Goal: Book appointment/travel/reservation

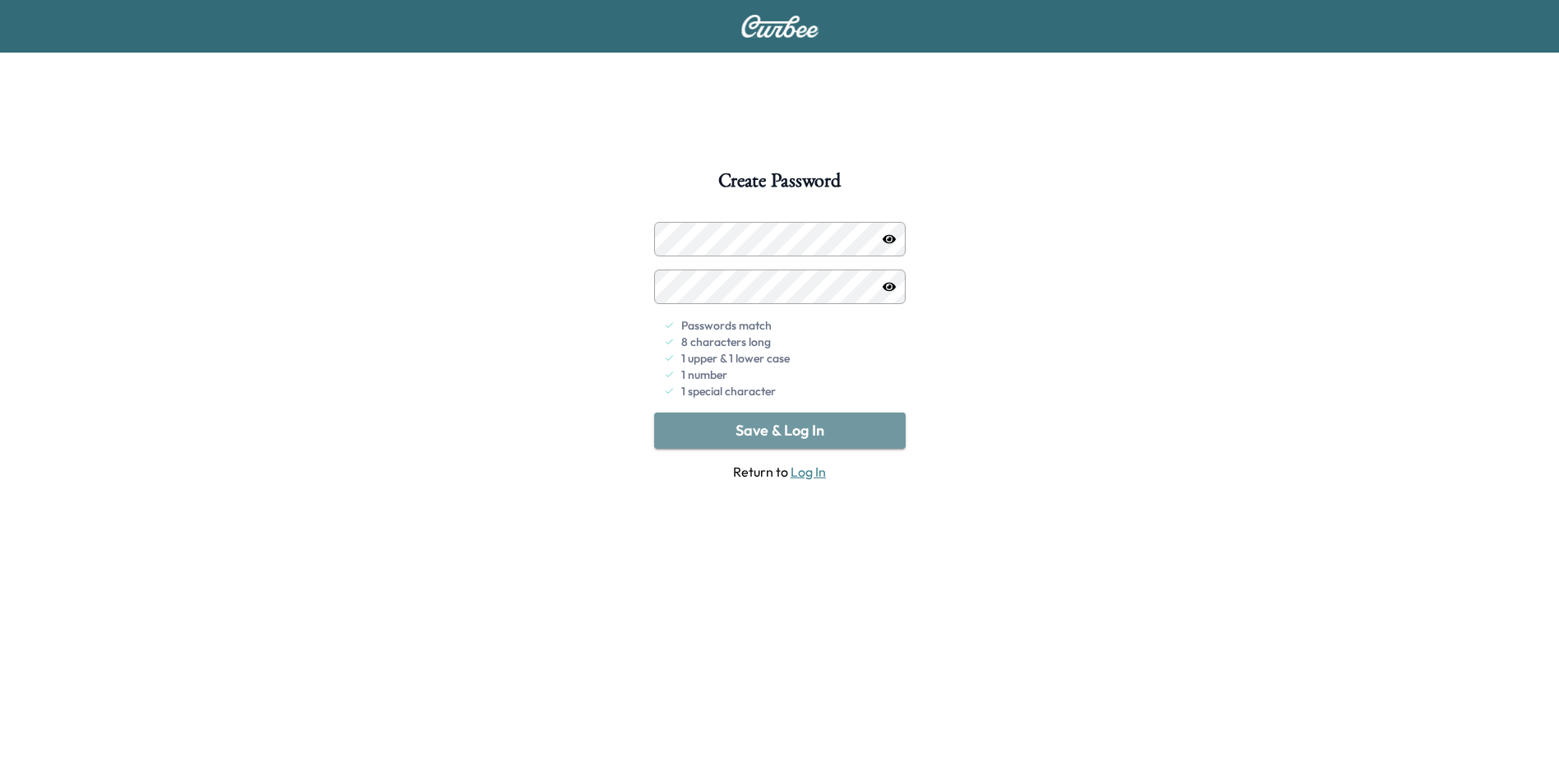
click at [778, 430] on button "Save & Log In" at bounding box center [780, 430] width 252 height 36
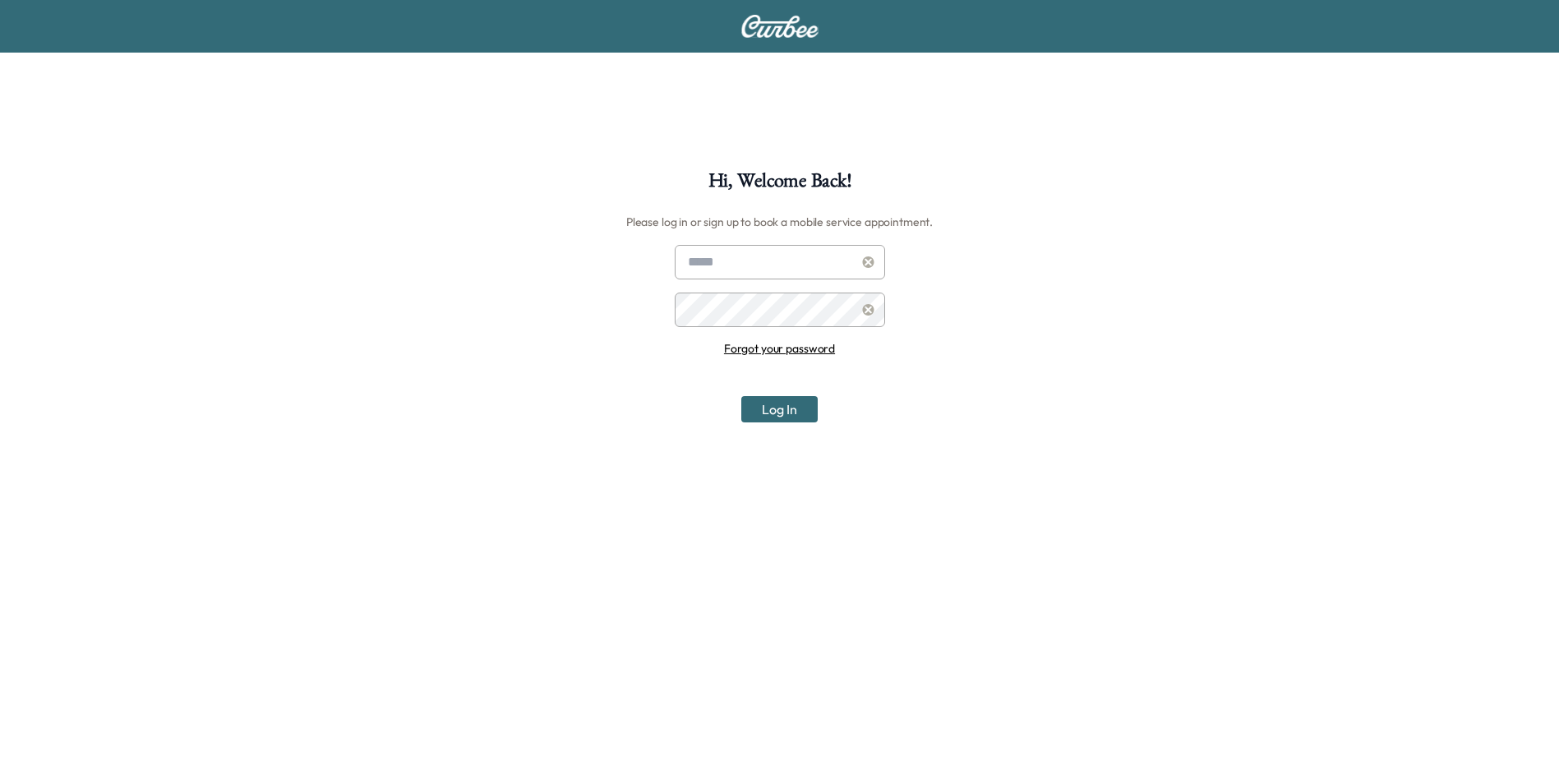
click at [749, 268] on input "text" at bounding box center [780, 262] width 210 height 34
click at [777, 405] on button "Log In" at bounding box center [779, 409] width 76 height 26
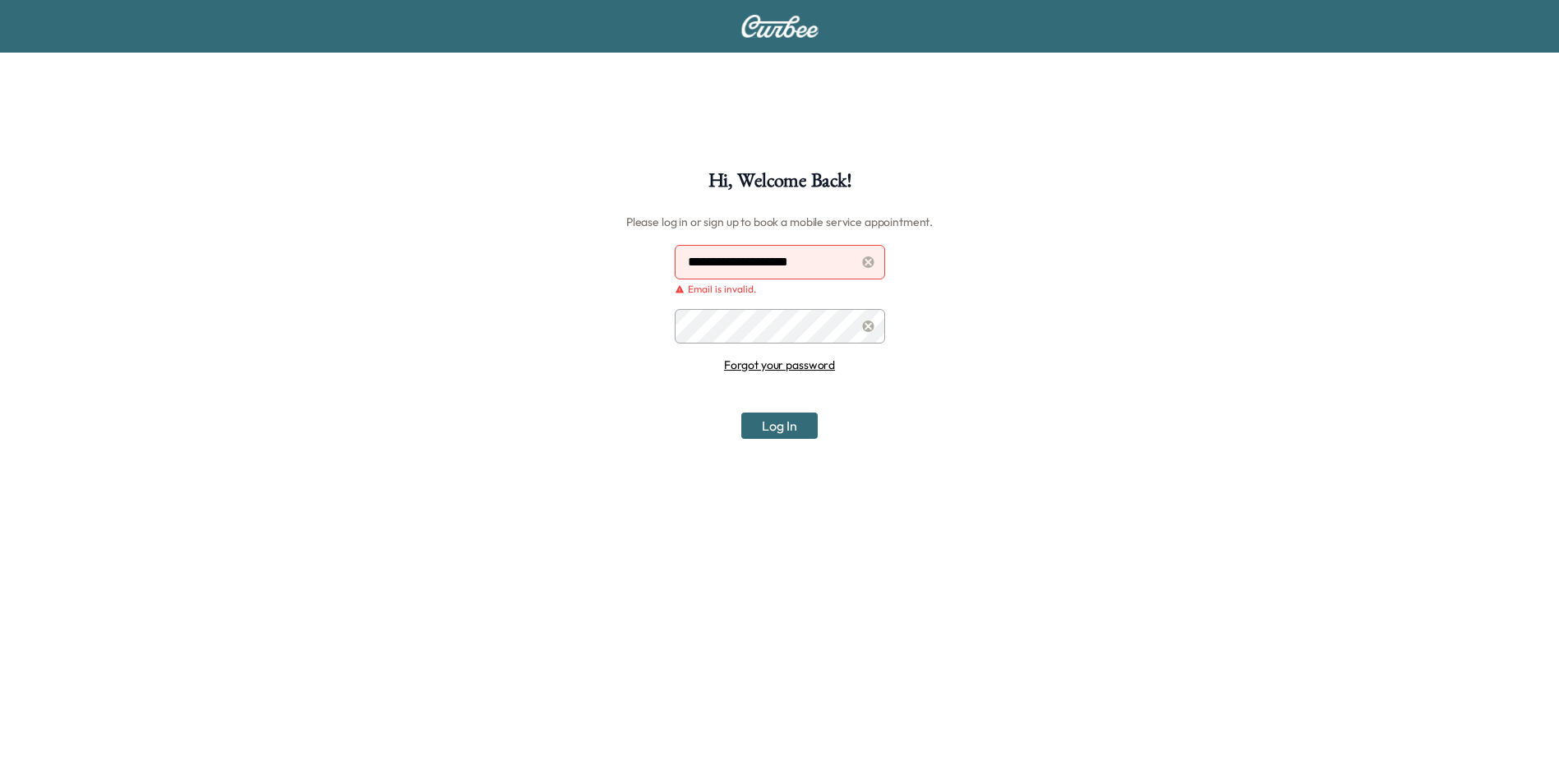
click at [818, 263] on input "**********" at bounding box center [780, 262] width 210 height 34
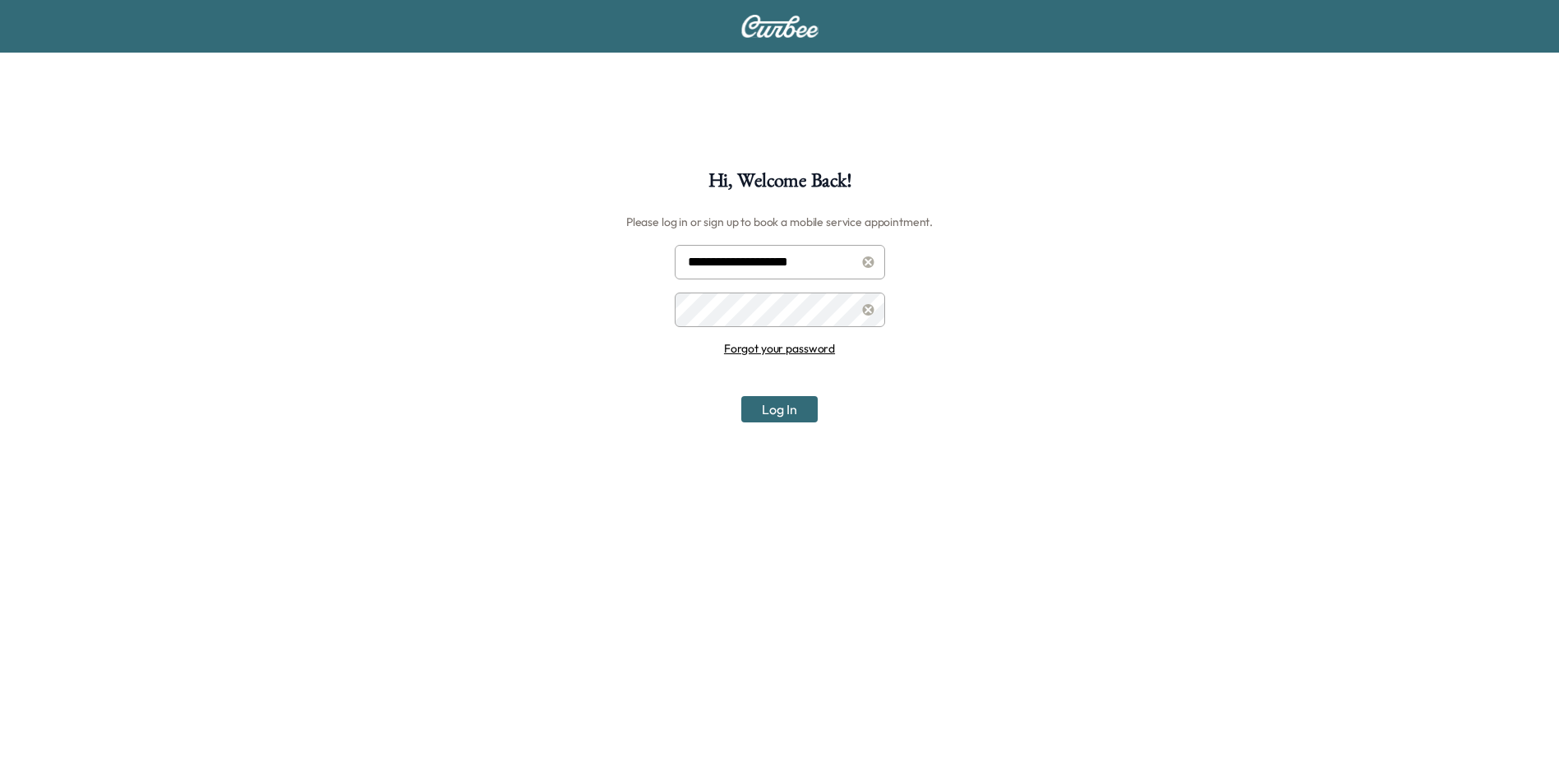
type input "**********"
click at [741, 396] on button "Log In" at bounding box center [779, 409] width 76 height 26
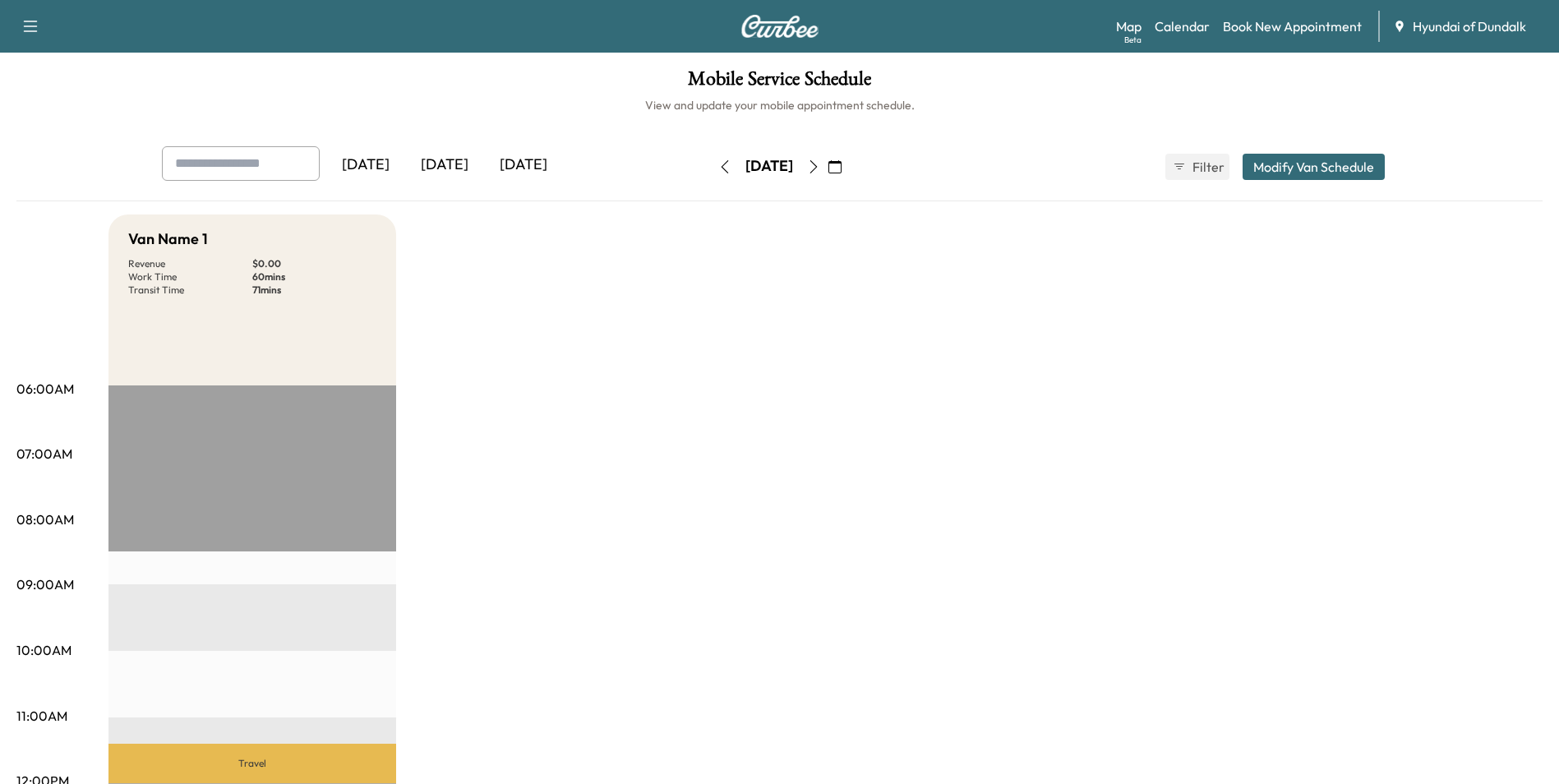
click at [535, 159] on div "[DATE]" at bounding box center [524, 165] width 79 height 38
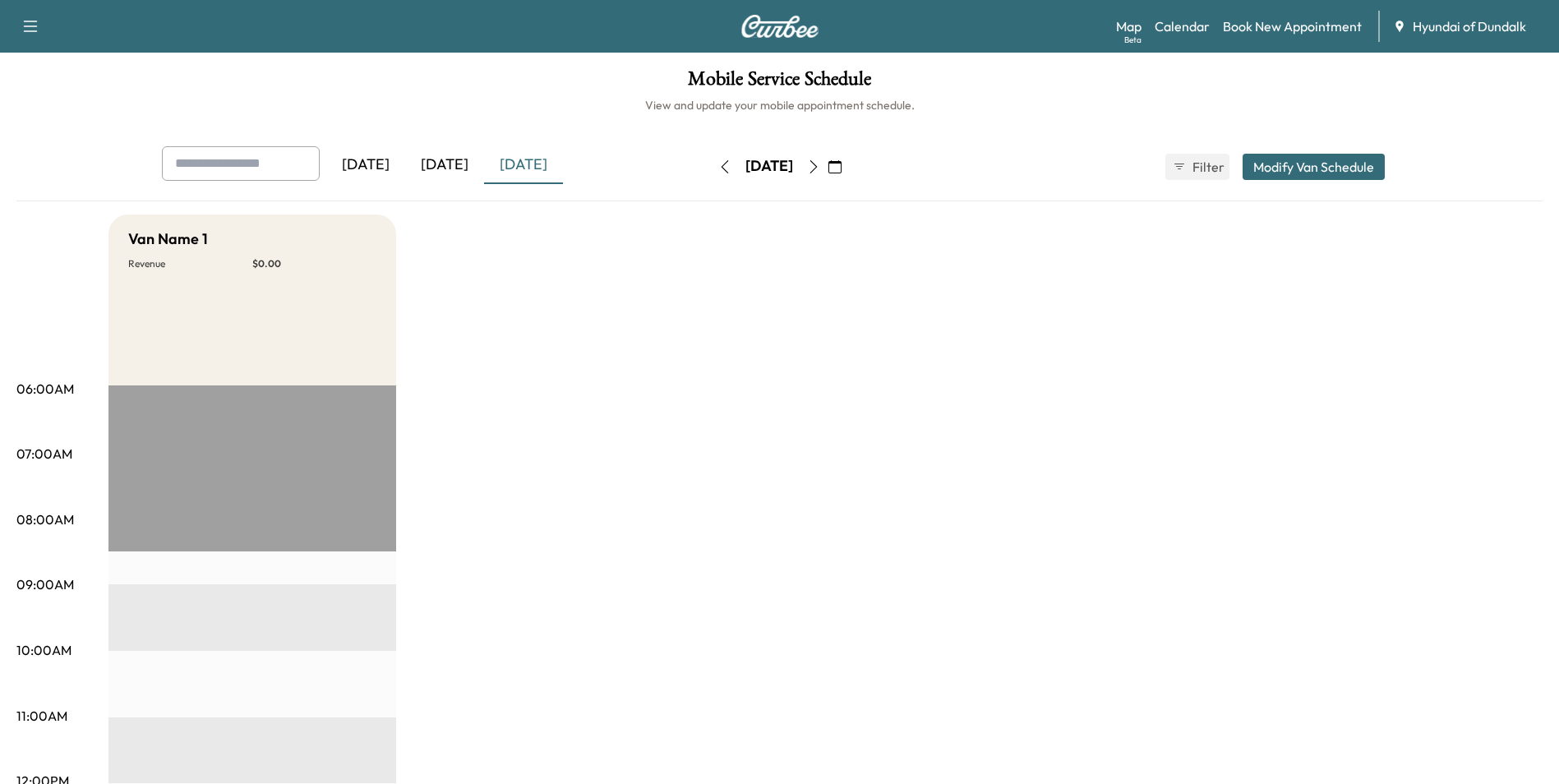
click at [460, 166] on div "[DATE]" at bounding box center [445, 165] width 79 height 38
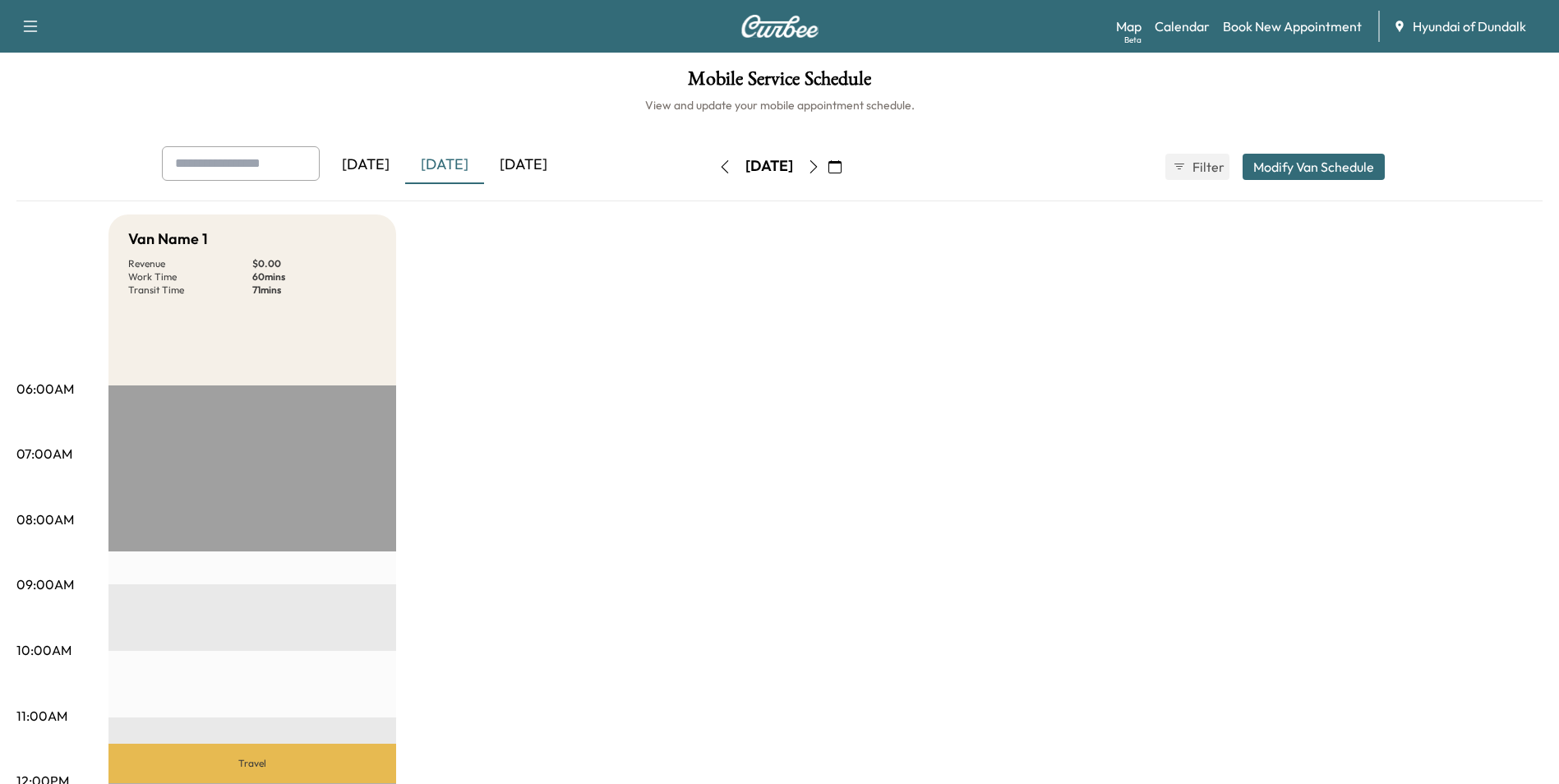
click at [849, 164] on button "button" at bounding box center [835, 166] width 28 height 26
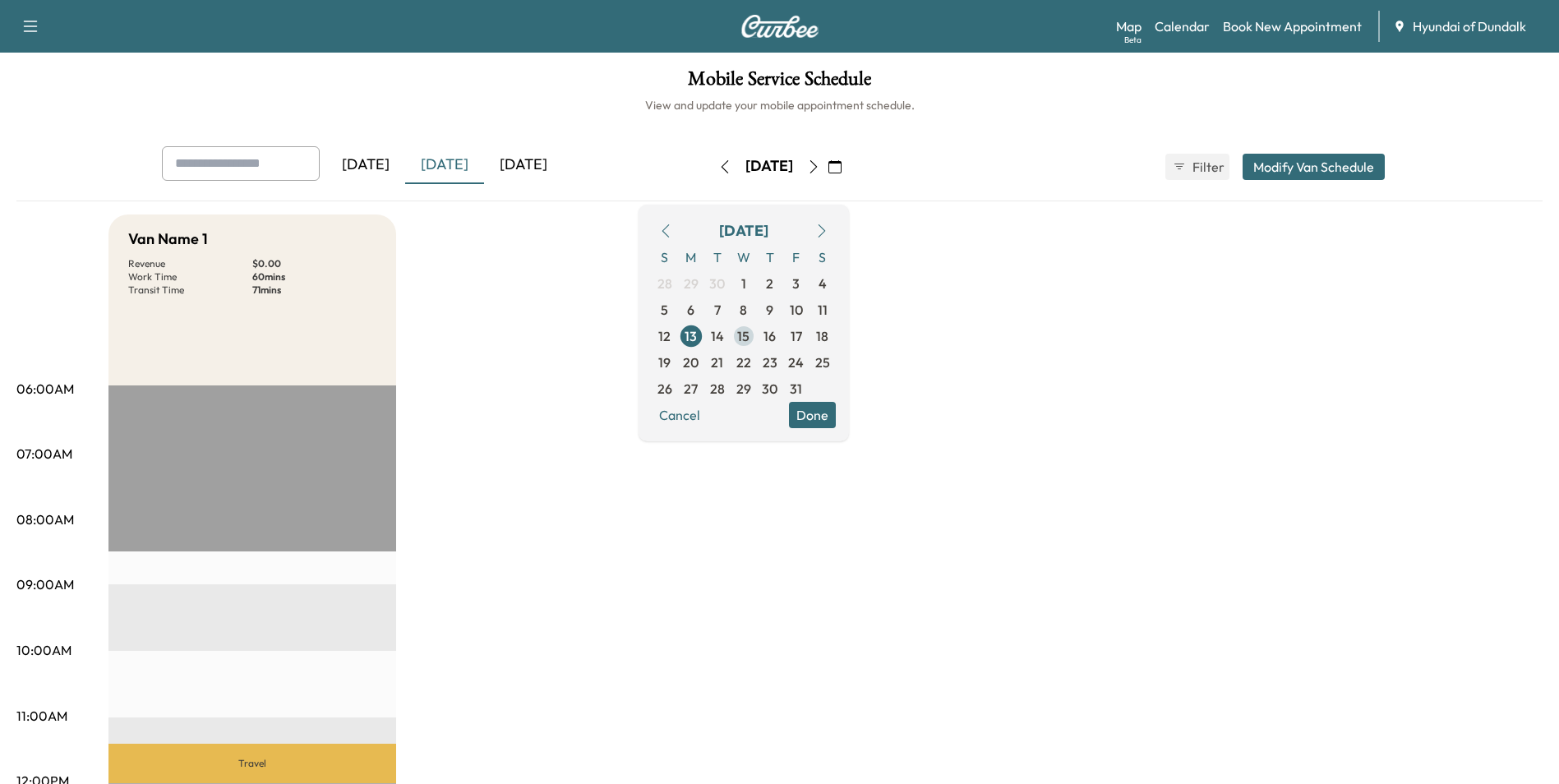
click at [749, 334] on span "15" at bounding box center [743, 336] width 13 height 20
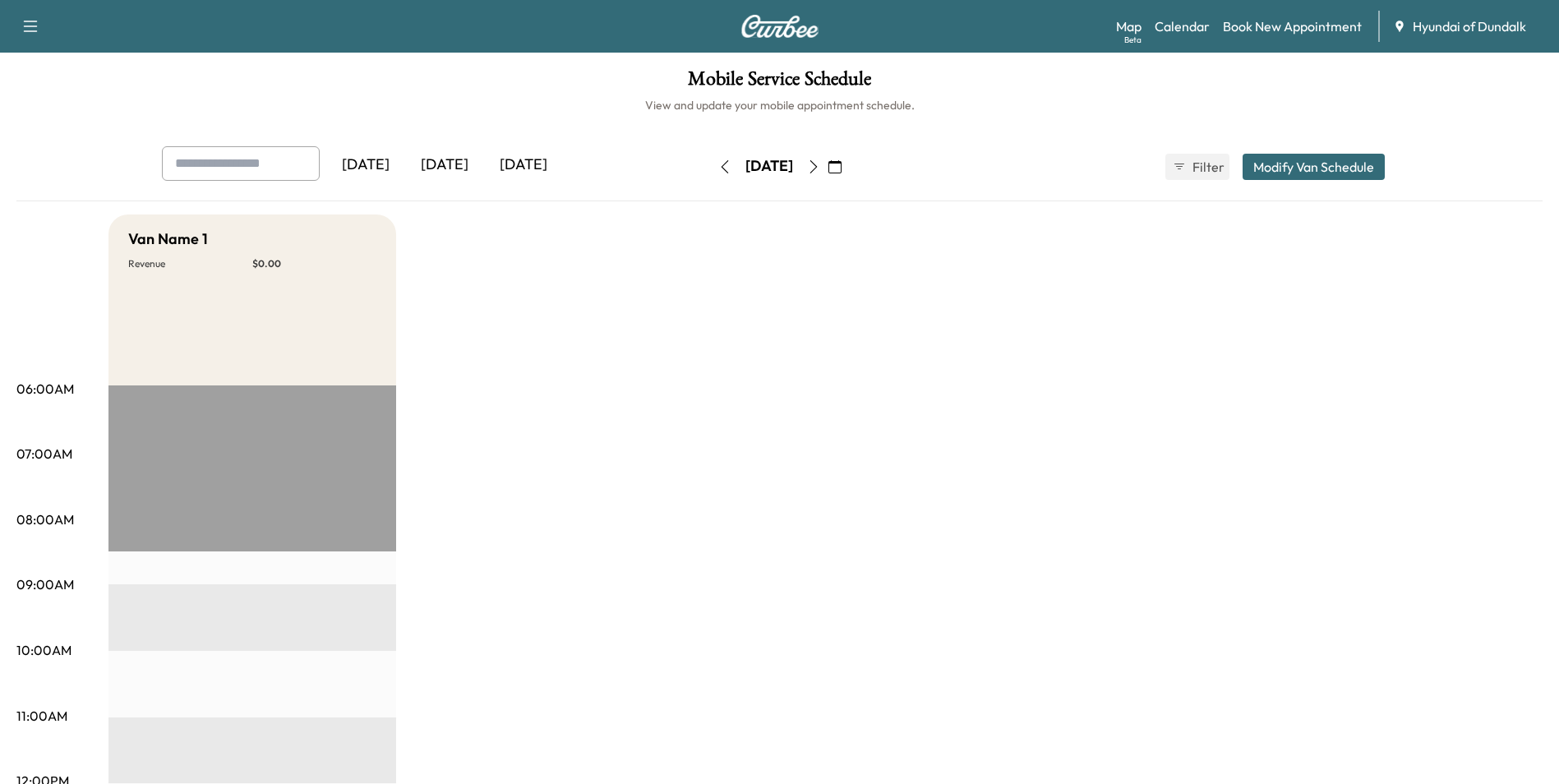
click at [849, 156] on button "button" at bounding box center [835, 166] width 28 height 26
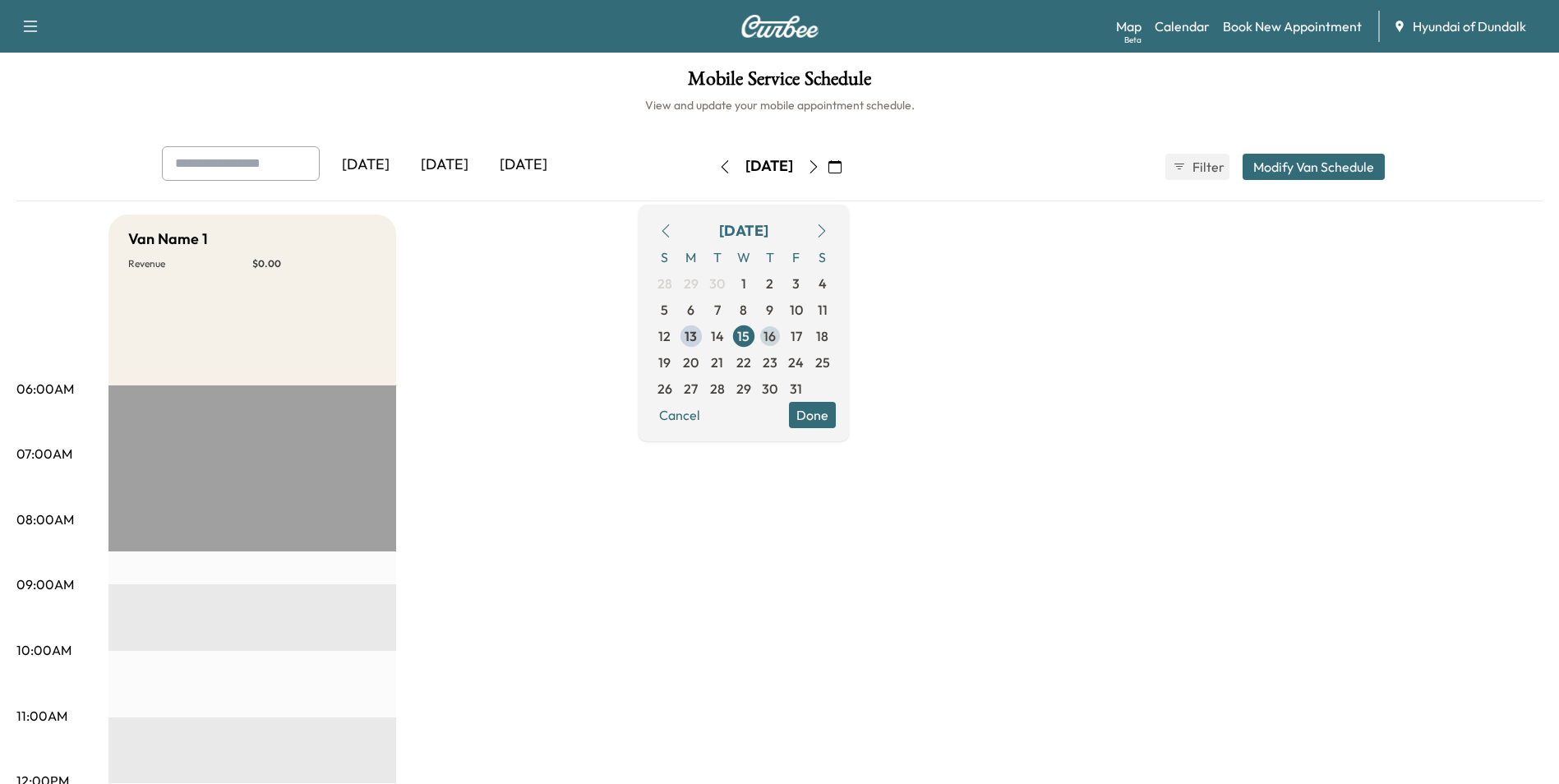
click at [775, 337] on span "16" at bounding box center [770, 336] width 13 height 20
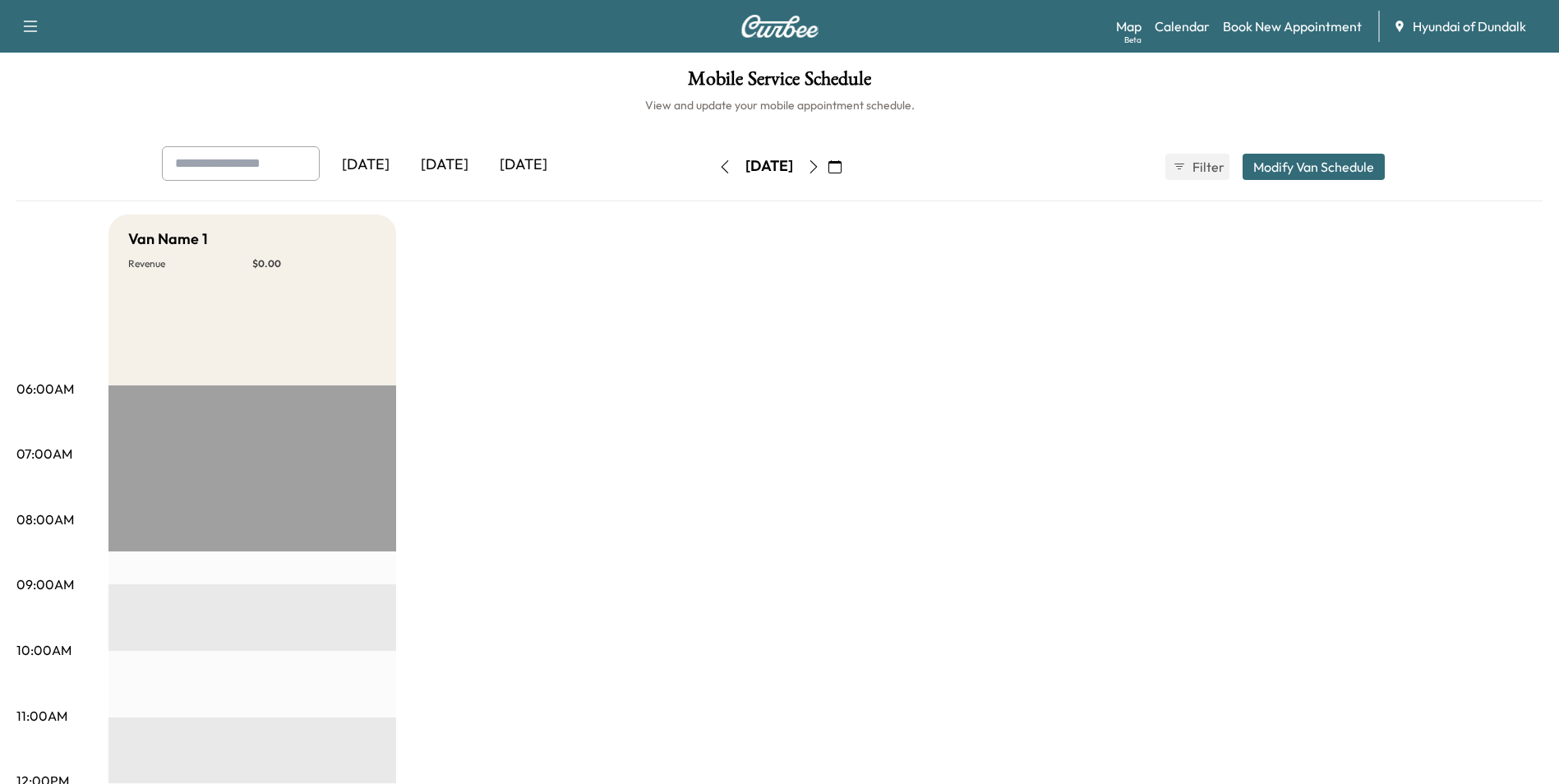
click at [842, 161] on icon "button" at bounding box center [835, 166] width 13 height 13
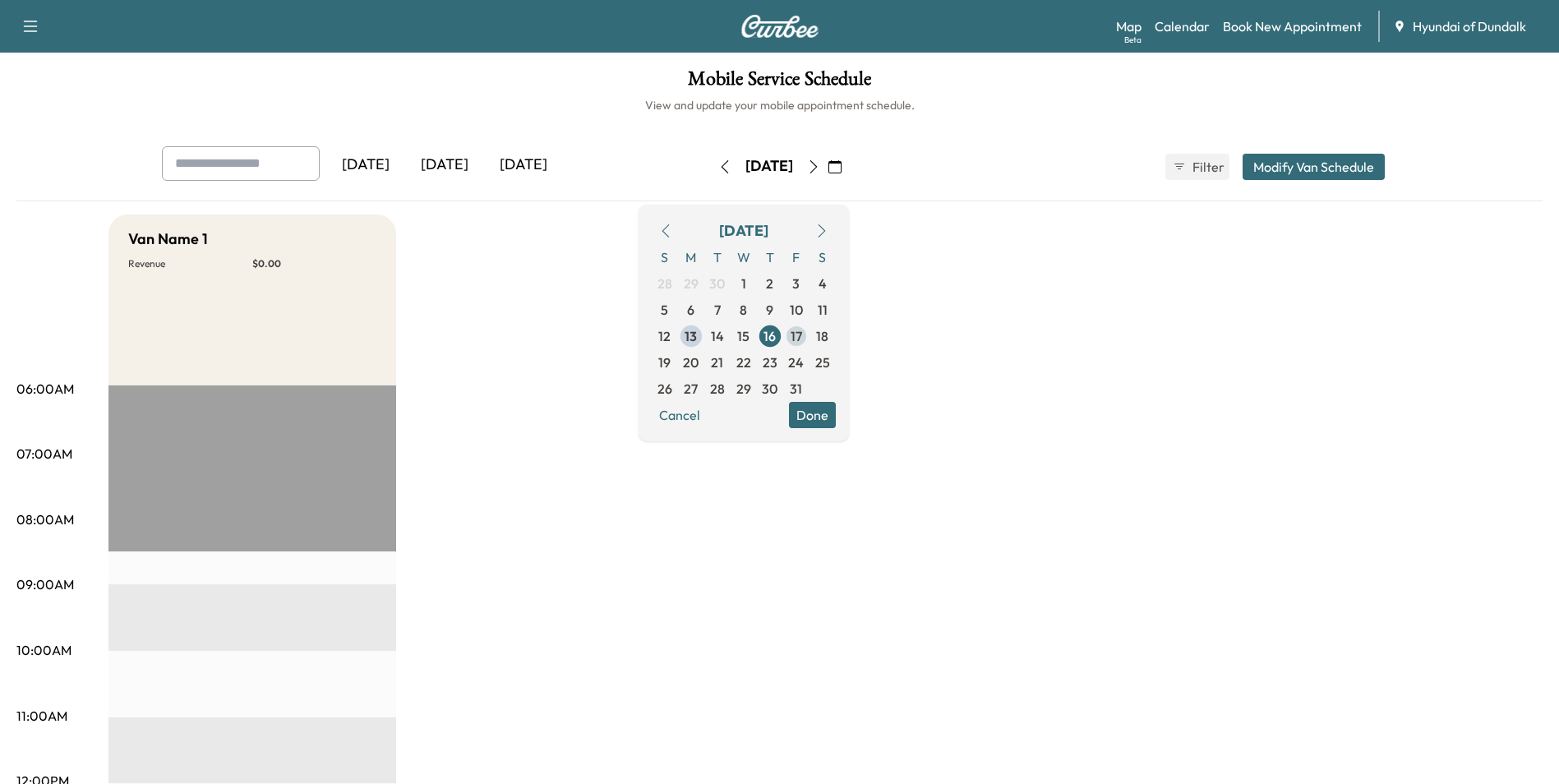
click at [802, 332] on span "17" at bounding box center [796, 336] width 12 height 20
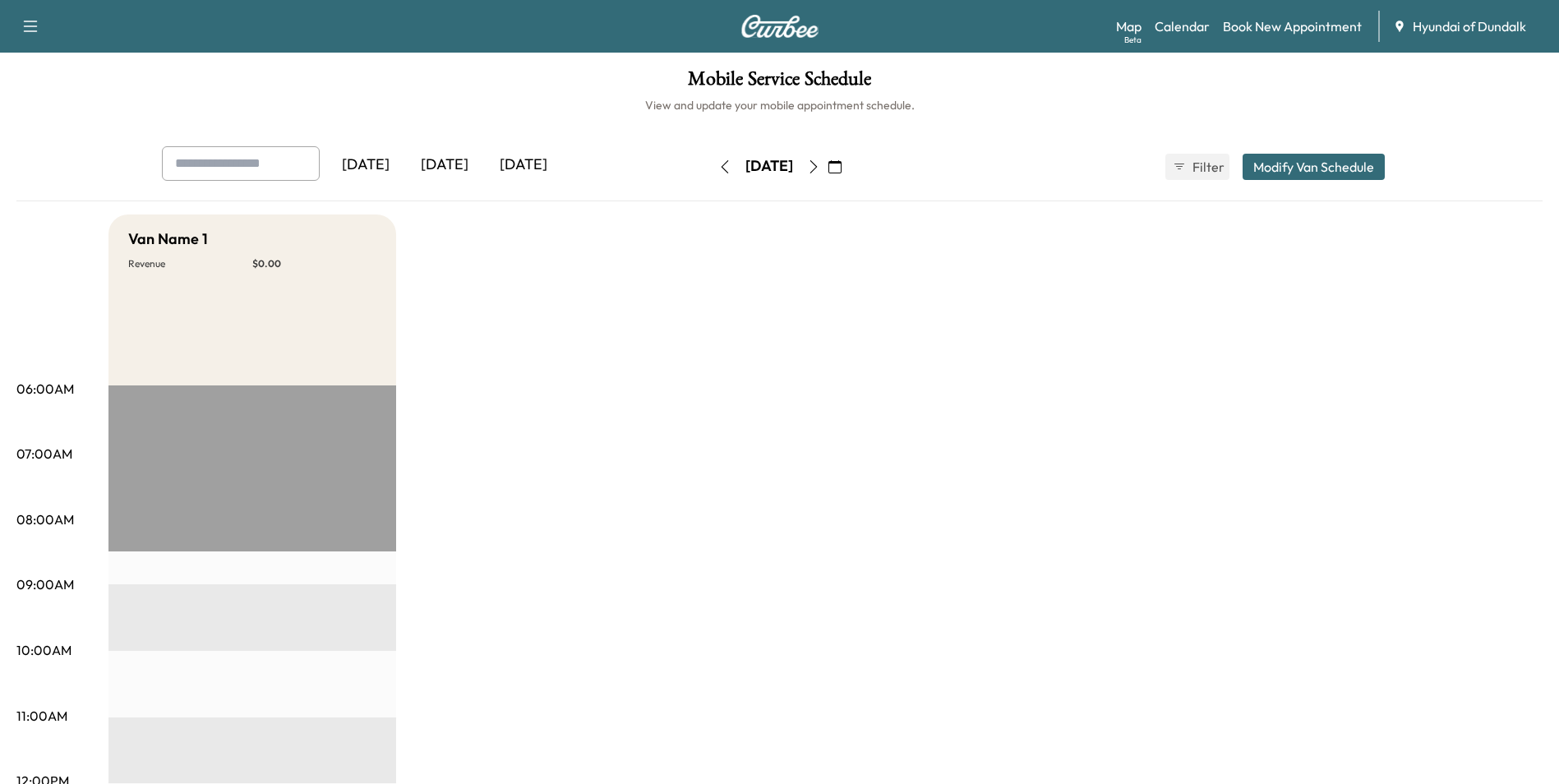
click at [842, 171] on icon "button" at bounding box center [835, 166] width 13 height 13
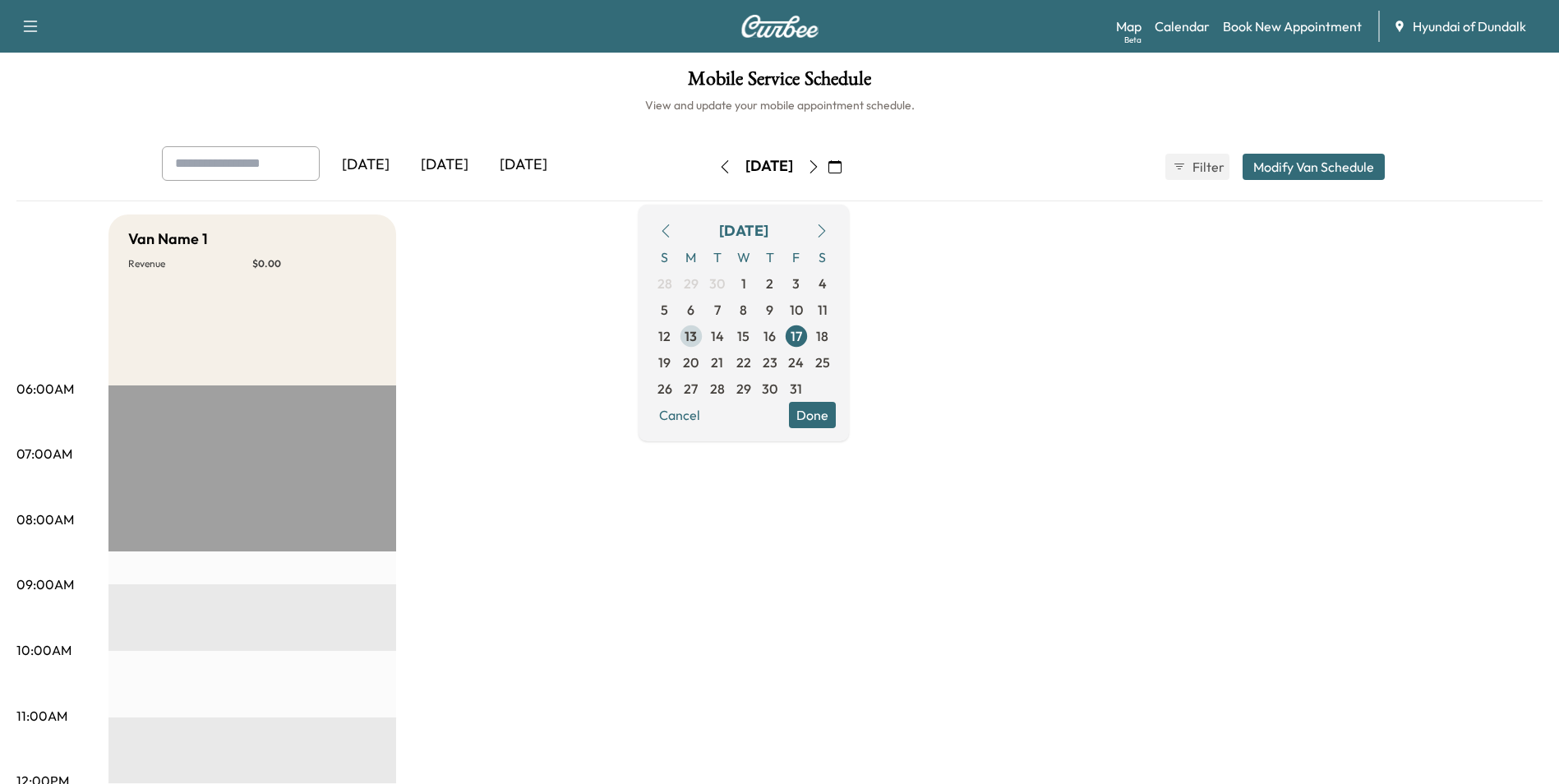
click at [697, 333] on span "13" at bounding box center [691, 336] width 13 height 20
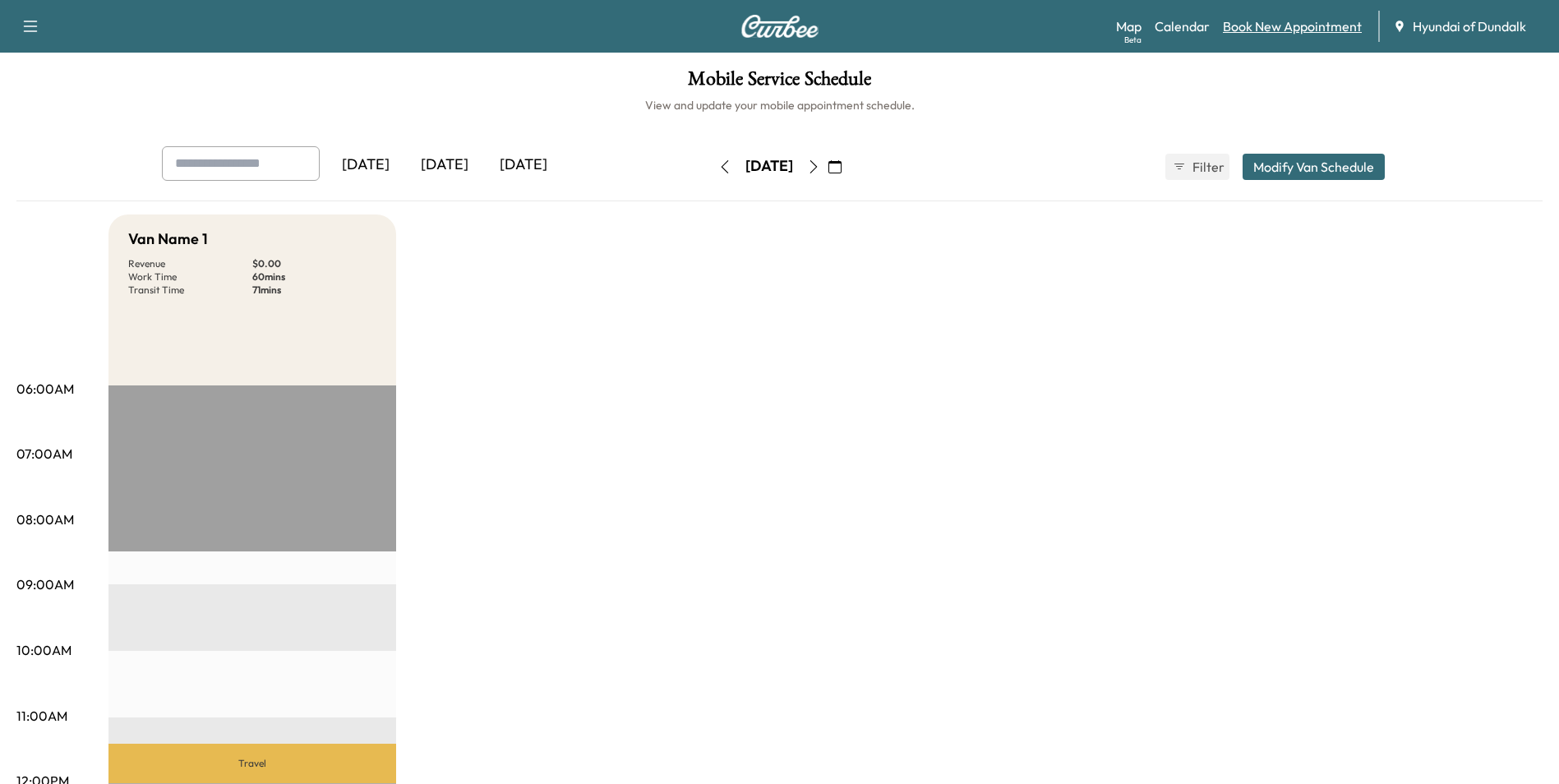
click at [1245, 27] on link "Book New Appointment" at bounding box center [1292, 26] width 139 height 20
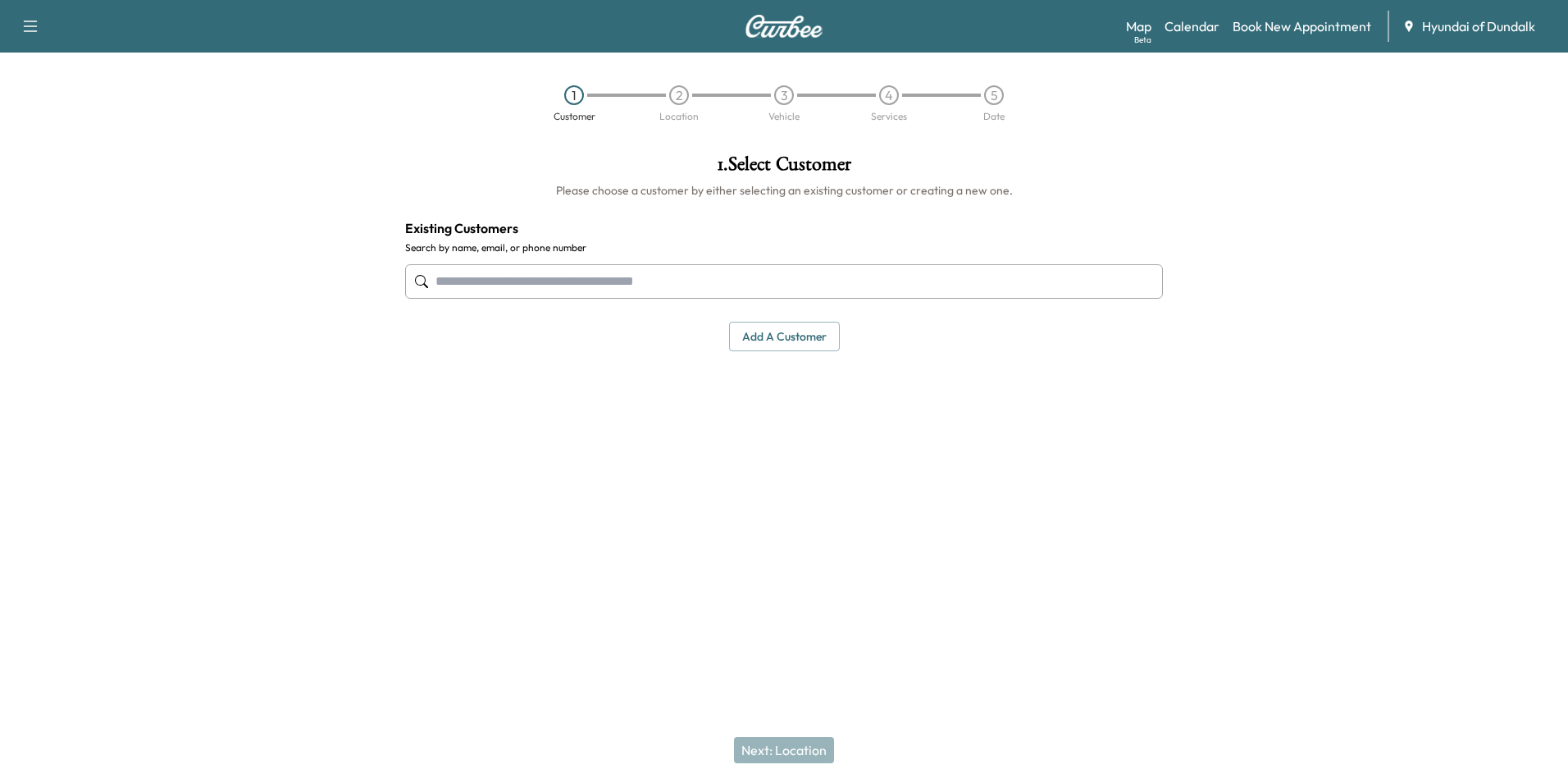
click at [598, 277] on input "text" at bounding box center [784, 282] width 758 height 34
type input "*"
click at [27, 30] on icon "button" at bounding box center [30, 26] width 20 height 20
click at [140, 159] on div at bounding box center [195, 336] width 392 height 391
